Goal: Task Accomplishment & Management: Complete application form

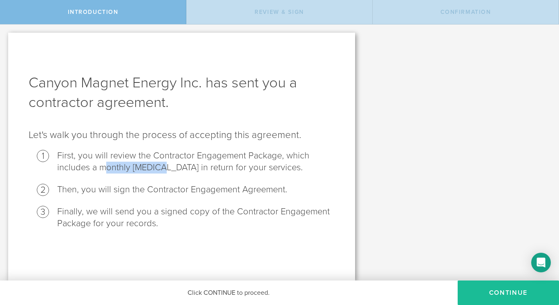
drag, startPoint x: 107, startPoint y: 169, endPoint x: 160, endPoint y: 169, distance: 52.7
click at [160, 169] on li "First, you will review the Contractor Engagement Package, which includes a mont…" at bounding box center [195, 162] width 277 height 24
click at [485, 290] on button "Continue" at bounding box center [507, 293] width 101 height 25
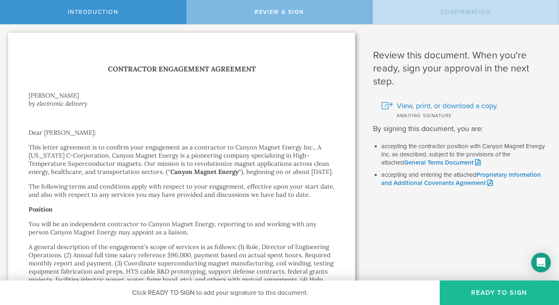
click at [229, 148] on p "This letter agreement is to confirm your engagement as a contractor to Canyon M…" at bounding box center [182, 159] width 306 height 33
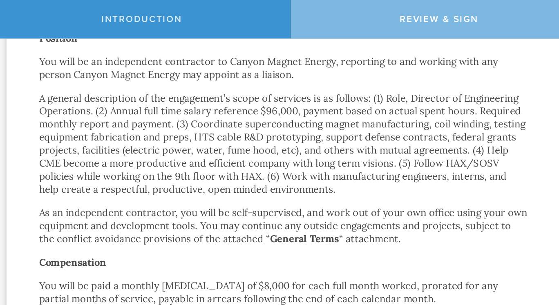
scroll to position [184, 0]
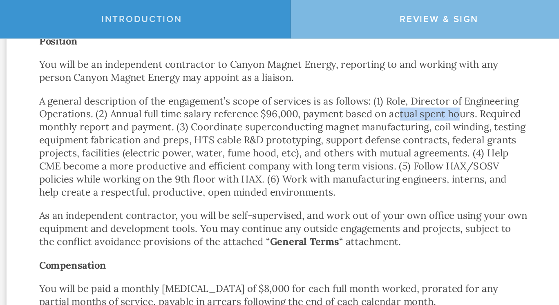
drag, startPoint x: 252, startPoint y: 80, endPoint x: 291, endPoint y: 80, distance: 38.4
click at [291, 80] on p "A general description of the engagement’s scope of services is as follows: (1) …" at bounding box center [182, 91] width 306 height 65
click at [258, 113] on p "A general description of the engagement’s scope of services is as follows: (1) …" at bounding box center [182, 91] width 306 height 65
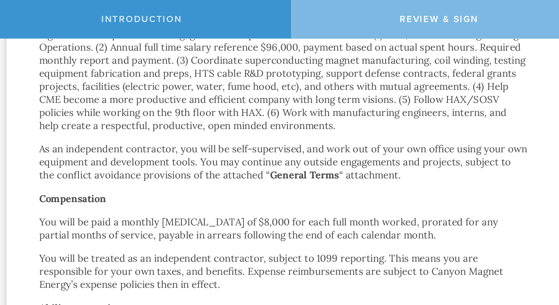
scroll to position [245, 0]
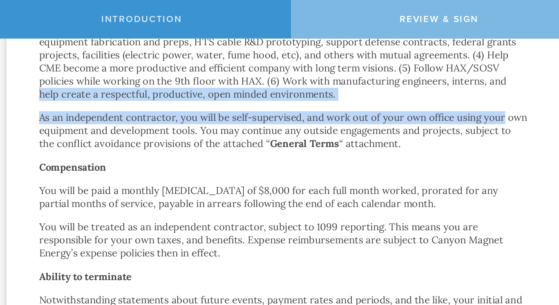
drag, startPoint x: 352, startPoint y: 82, endPoint x: 352, endPoint y: 58, distance: 24.1
click at [352, 58] on div "Canyon Magnet Energy Inc. has sent you a contractor agreement. Let's walk you t…" at bounding box center [181, 199] width 363 height 841
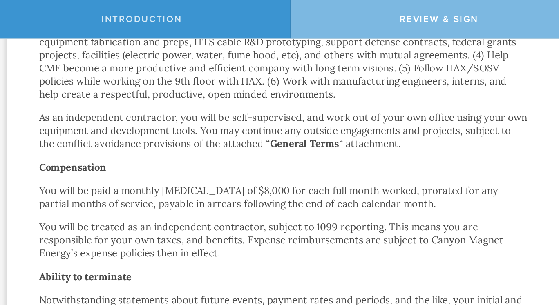
click at [309, 42] on p "A general description of the engagement’s scope of services is as follows: (1) …" at bounding box center [182, 30] width 306 height 65
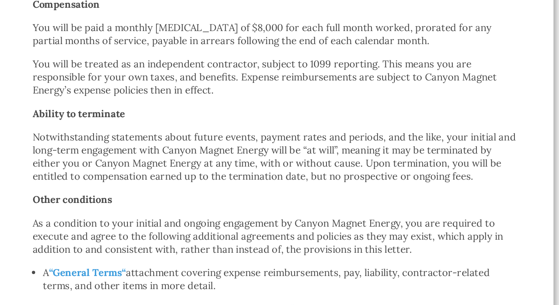
scroll to position [290, 0]
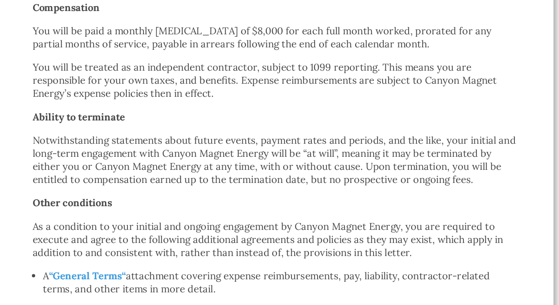
click at [244, 87] on p "You will be paid a monthly [MEDICAL_DATA] of $8,000 for each full month worked,…" at bounding box center [182, 79] width 306 height 16
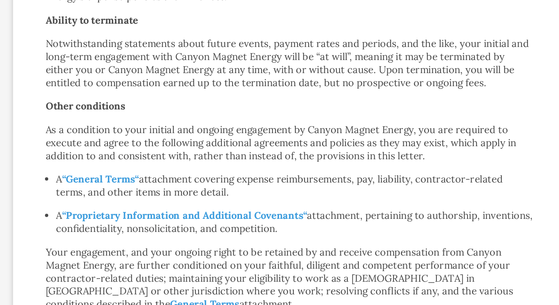
scroll to position [374, 0]
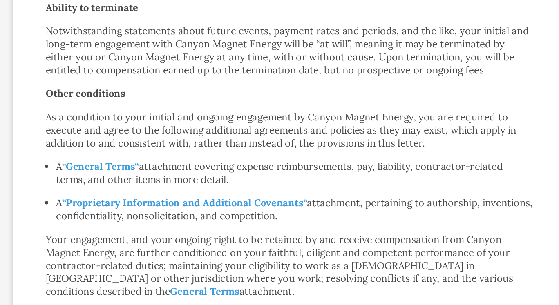
click at [331, 161] on div "Contractor Engagement Agreement [PERSON_NAME] by electronic delivery Dear [PERS…" at bounding box center [181, 75] width 347 height 833
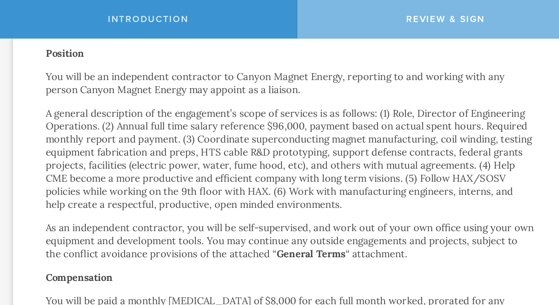
scroll to position [176, 0]
